Goal: Information Seeking & Learning: Learn about a topic

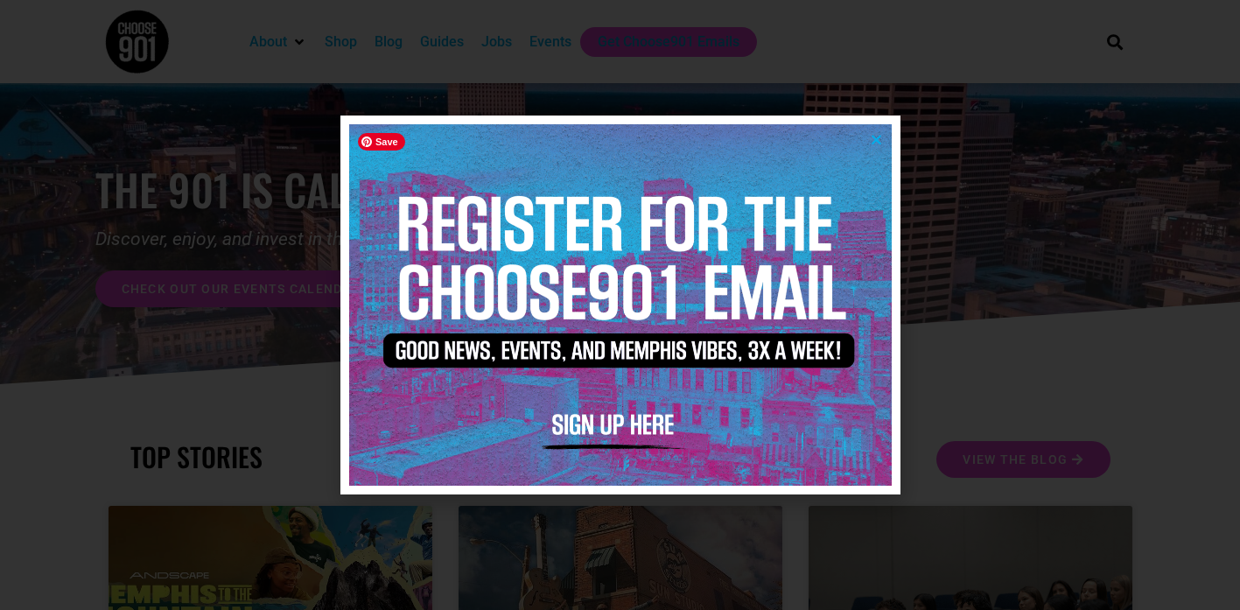
click at [633, 89] on div at bounding box center [620, 305] width 1240 height 610
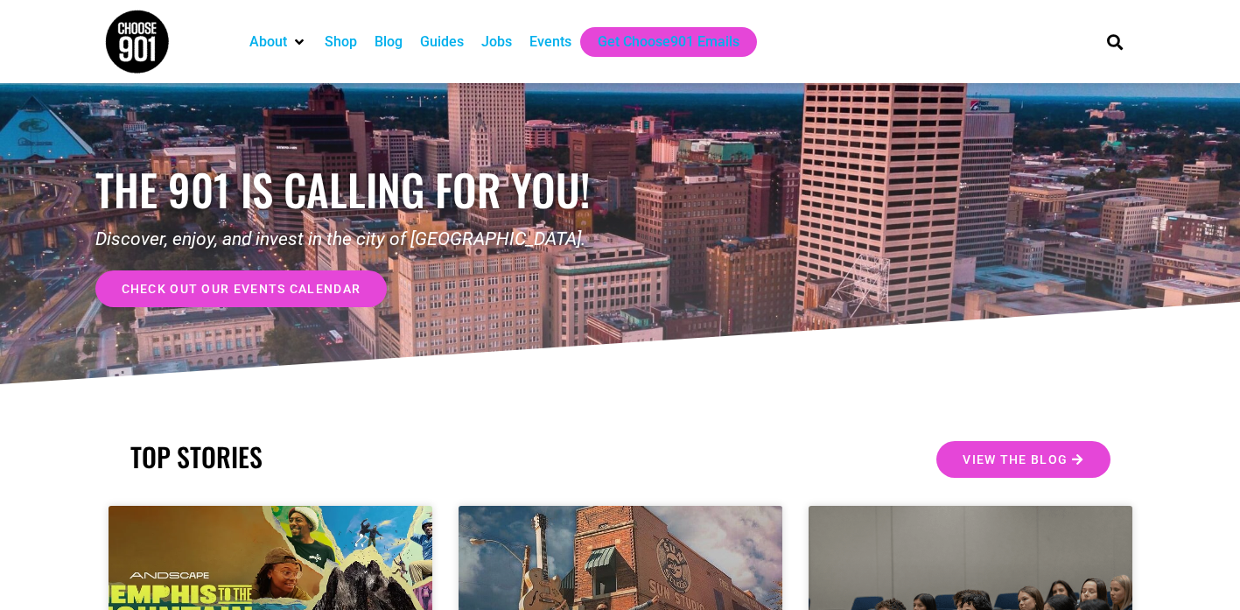
click at [511, 34] on div "Jobs" at bounding box center [496, 41] width 31 height 21
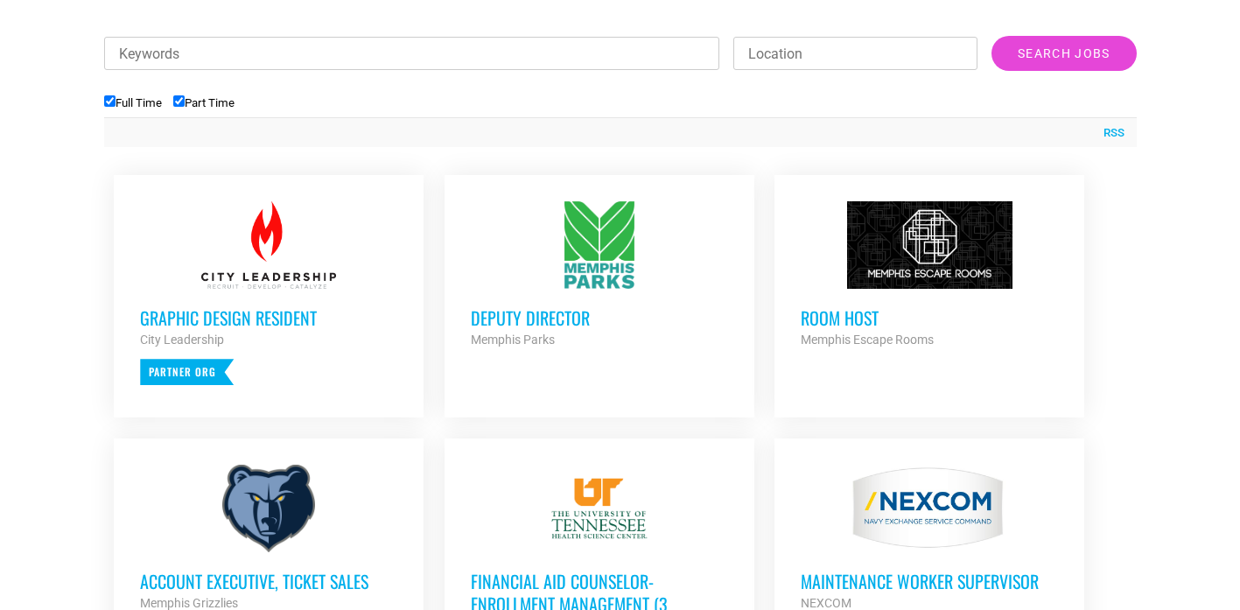
scroll to position [629, 0]
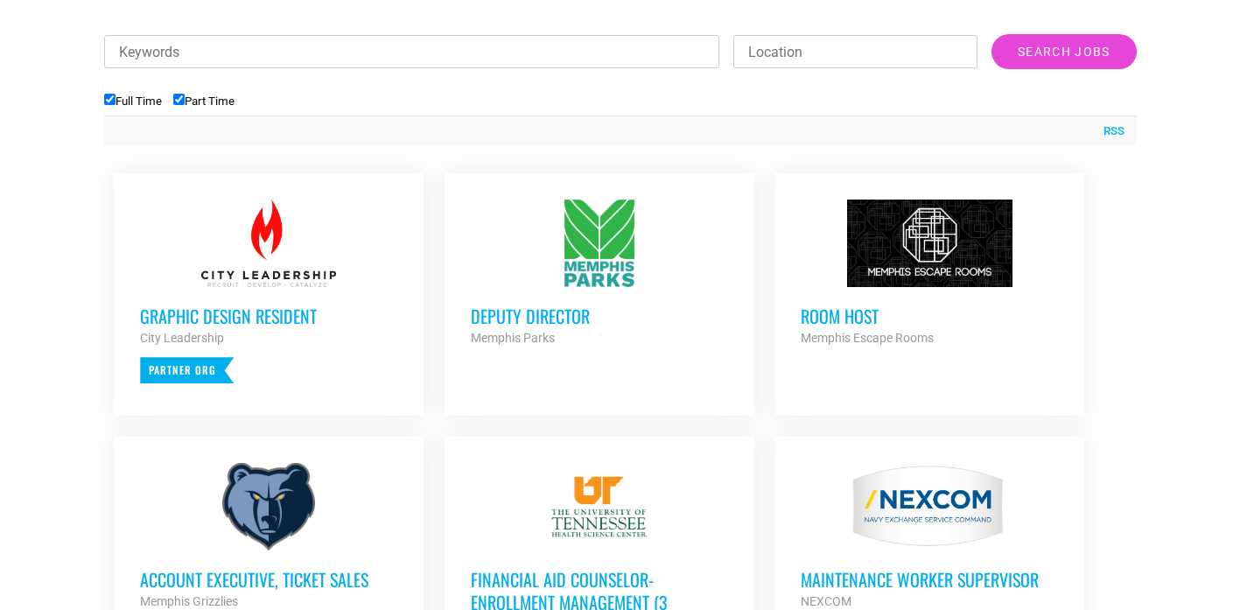
click at [587, 214] on div at bounding box center [599, 242] width 257 height 87
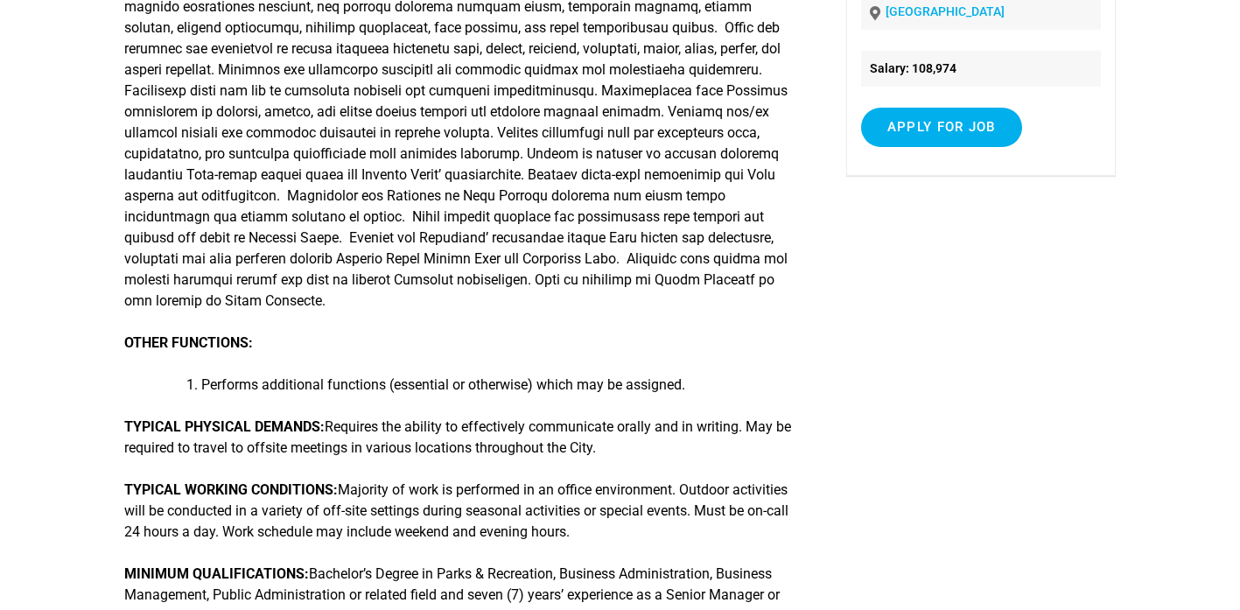
scroll to position [543, 0]
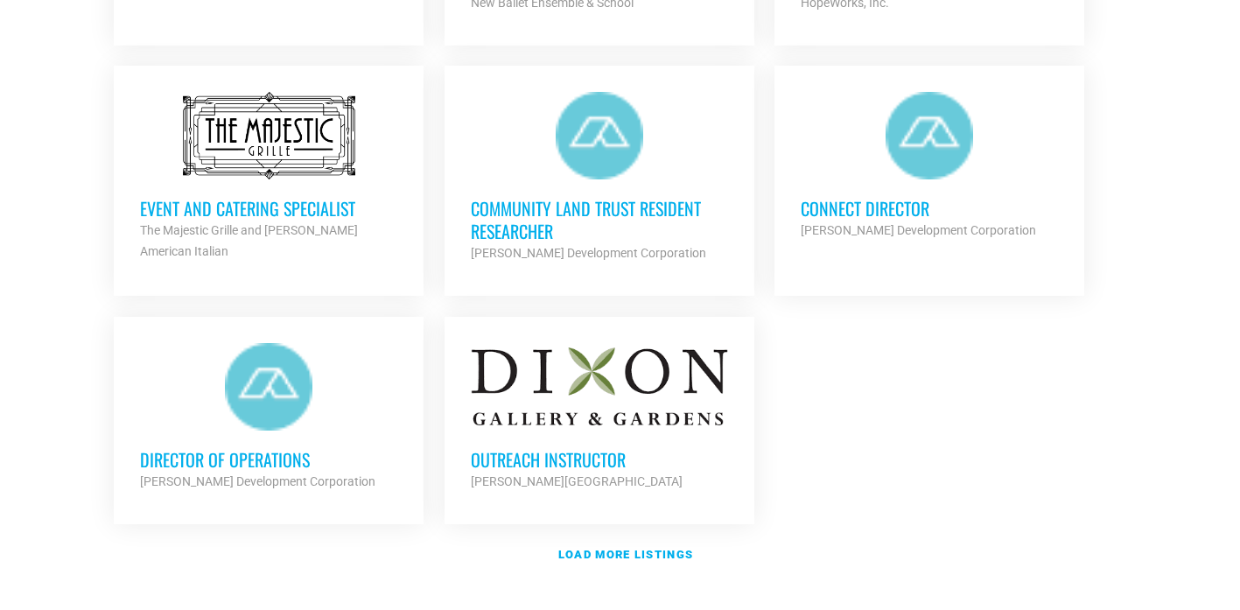
scroll to position [2030, 0]
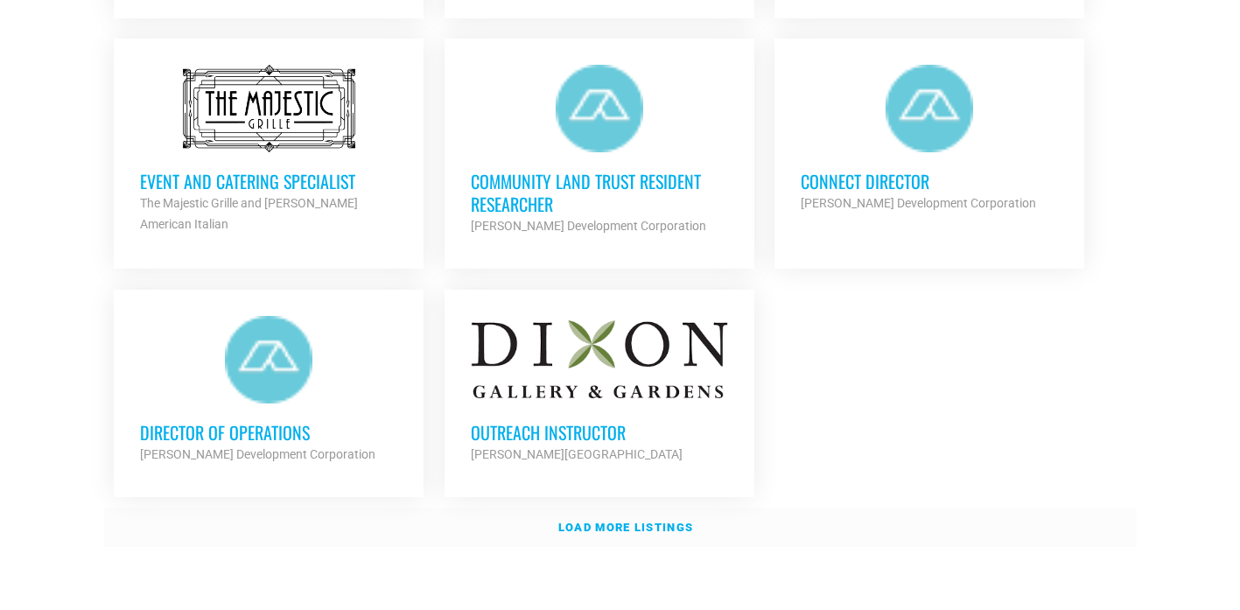
click at [626, 521] on strong "Load more listings" at bounding box center [625, 527] width 135 height 13
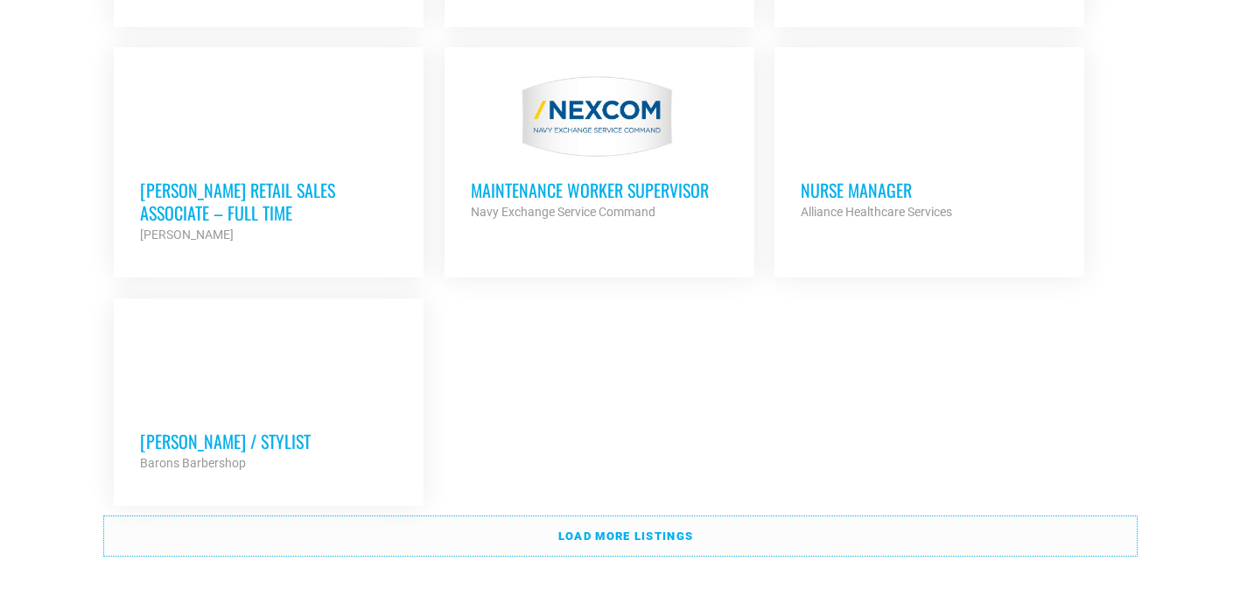
scroll to position [3880, 0]
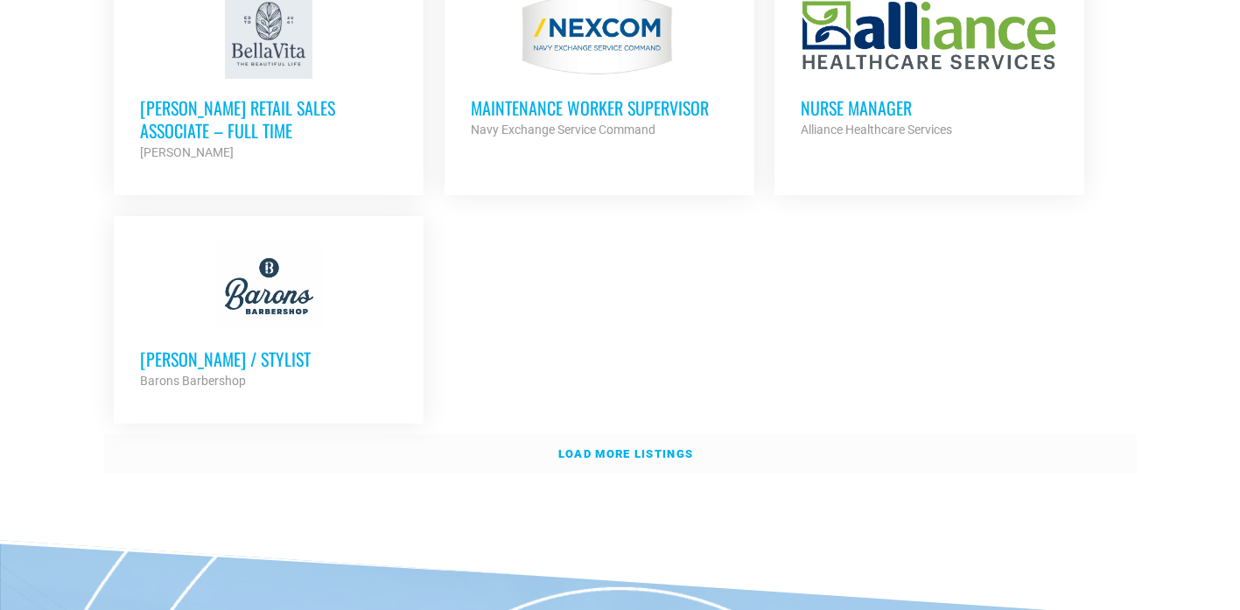
click at [632, 447] on strong "Load more listings" at bounding box center [625, 453] width 135 height 13
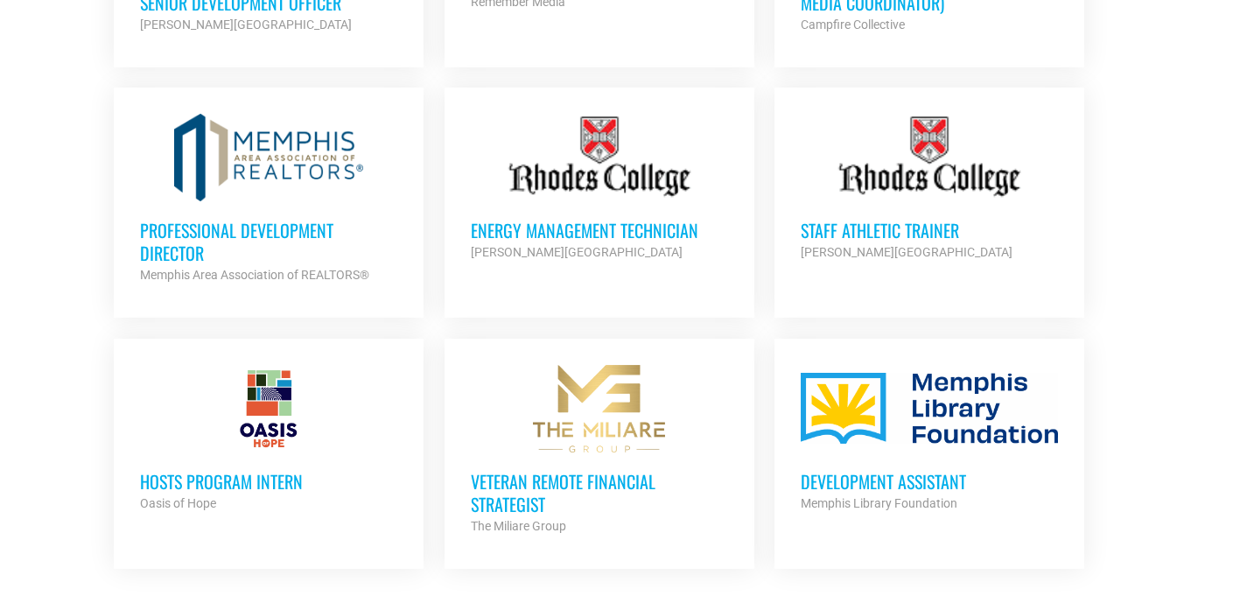
scroll to position [5045, 0]
